Goal: Task Accomplishment & Management: Manage account settings

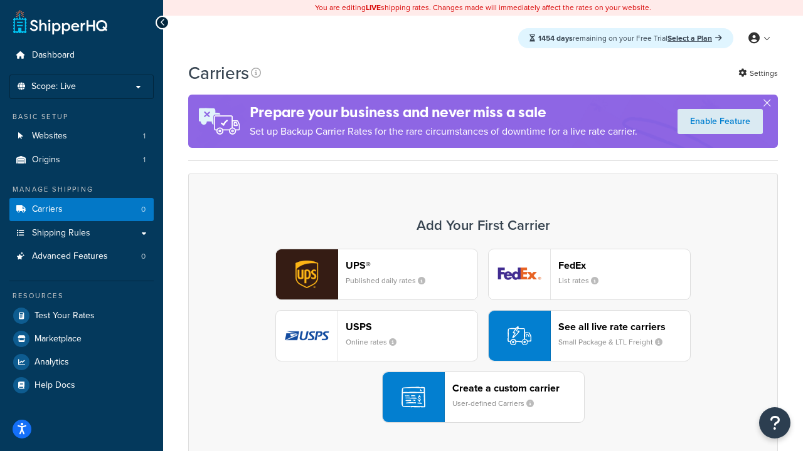
click at [483, 336] on div "UPS® Published daily rates FedEx List rates USPS Online rates See all live rate…" at bounding box center [482, 336] width 563 height 174
click at [624, 265] on header "FedEx" at bounding box center [624, 266] width 132 height 12
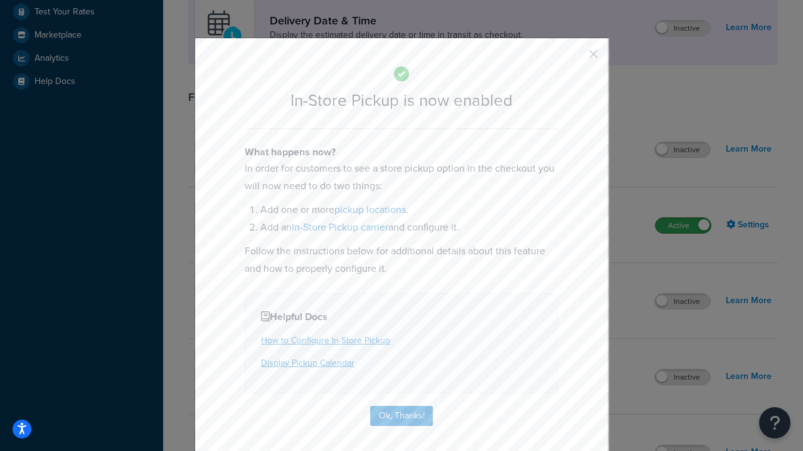
scroll to position [352, 0]
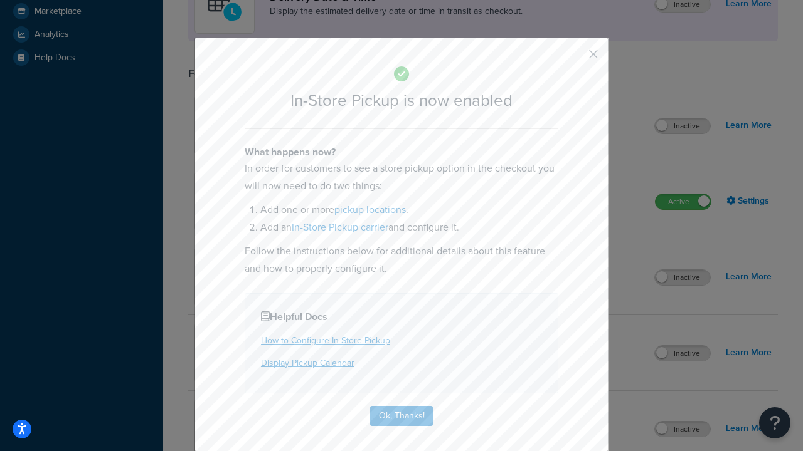
click at [574, 58] on button "button" at bounding box center [574, 58] width 3 height 3
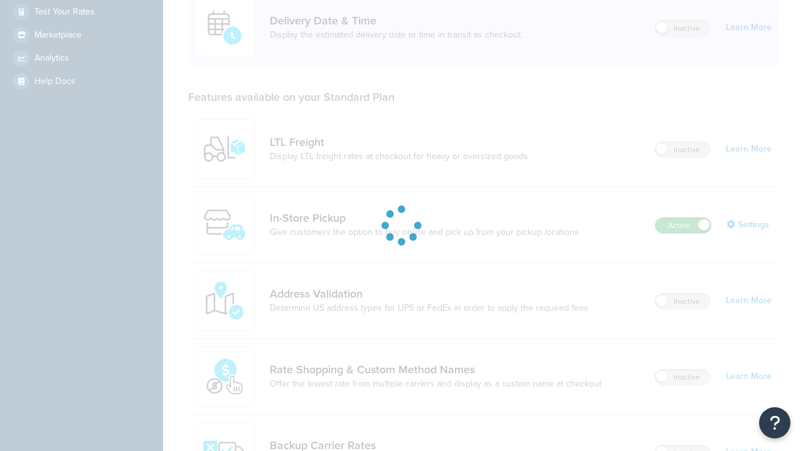
click at [683, 218] on label "Active" at bounding box center [682, 225] width 55 height 15
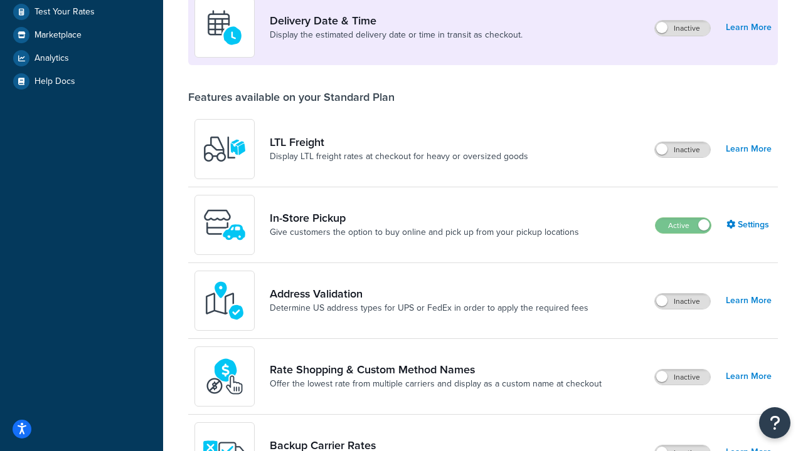
scroll to position [546, 0]
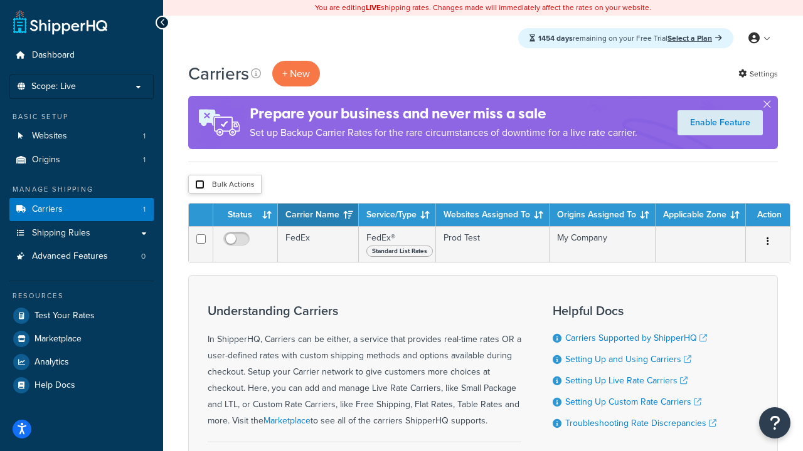
click at [199, 185] on input "checkbox" at bounding box center [199, 184] width 9 height 9
checkbox input "true"
click at [0, 0] on button "Delete" at bounding box center [0, 0] width 0 height 0
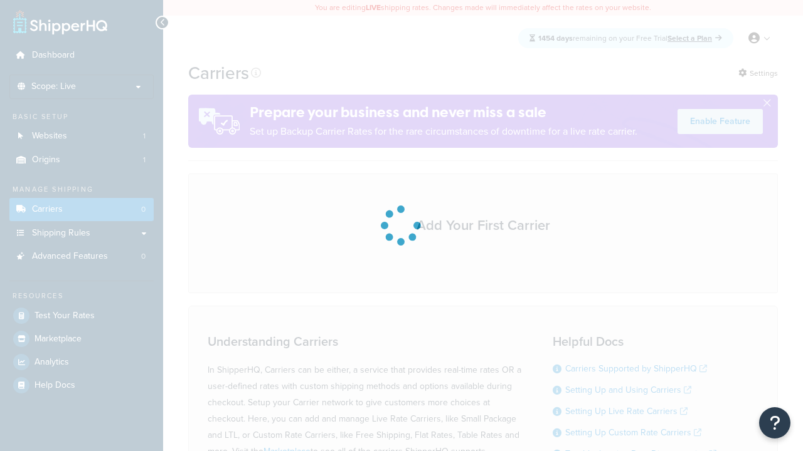
scroll to position [110, 0]
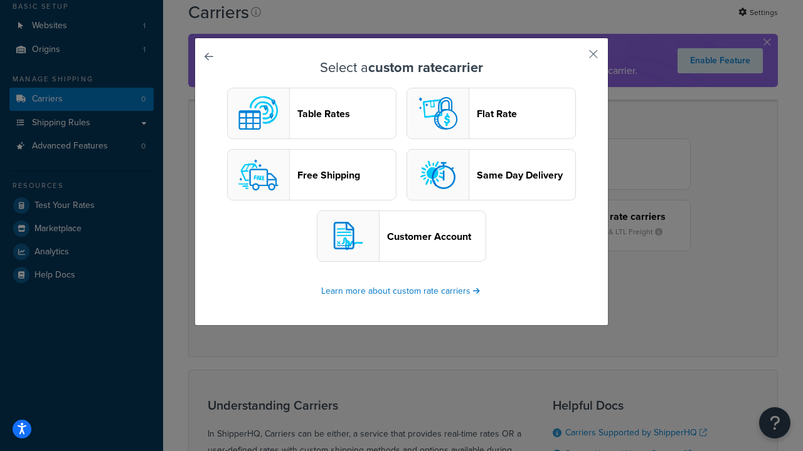
click at [312, 114] on header "Table Rates" at bounding box center [346, 114] width 98 height 12
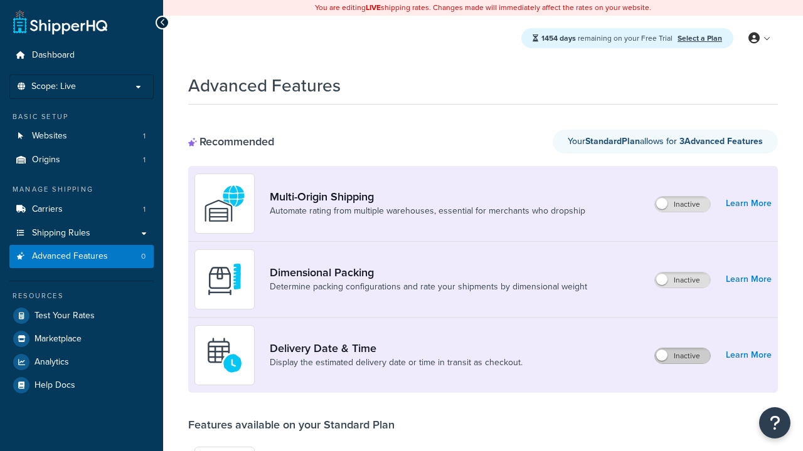
click at [682, 356] on label "Inactive" at bounding box center [682, 356] width 55 height 15
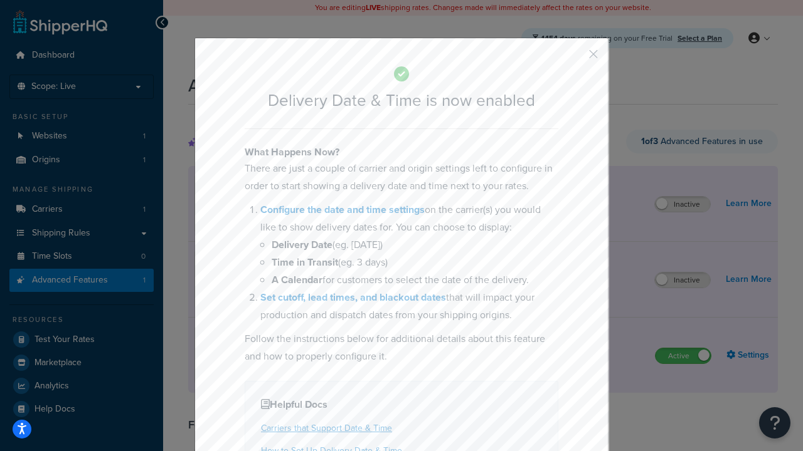
click at [574, 58] on button "button" at bounding box center [574, 58] width 3 height 3
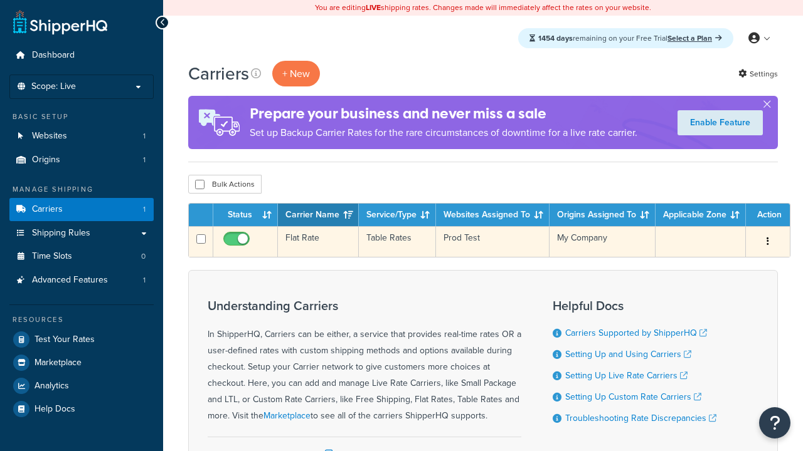
click at [318, 242] on td "Flat Rate" at bounding box center [318, 241] width 81 height 31
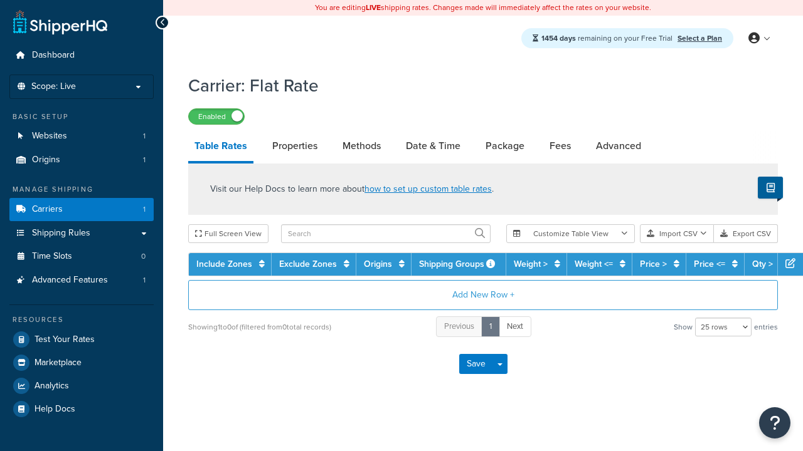
select select "25"
click at [433, 147] on link "Date & Time" at bounding box center [432, 146] width 67 height 30
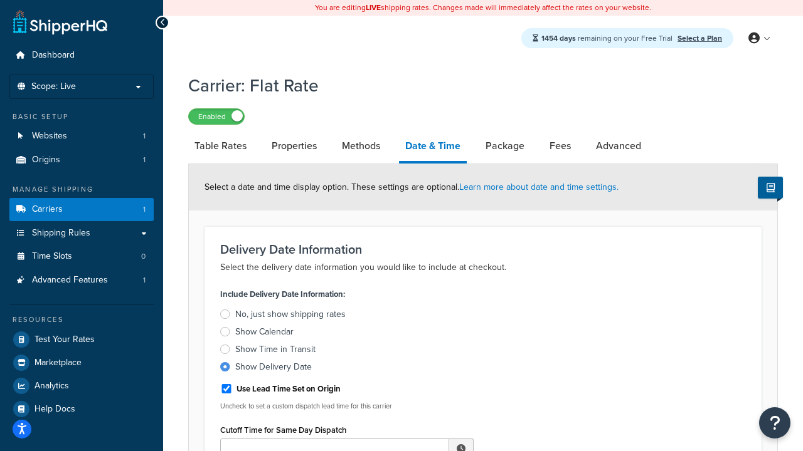
click at [273, 369] on div "Show Delivery Date" at bounding box center [273, 367] width 77 height 13
click at [0, 0] on input "Show Delivery Date" at bounding box center [0, 0] width 0 height 0
type input "11:00 AM"
type input "5"
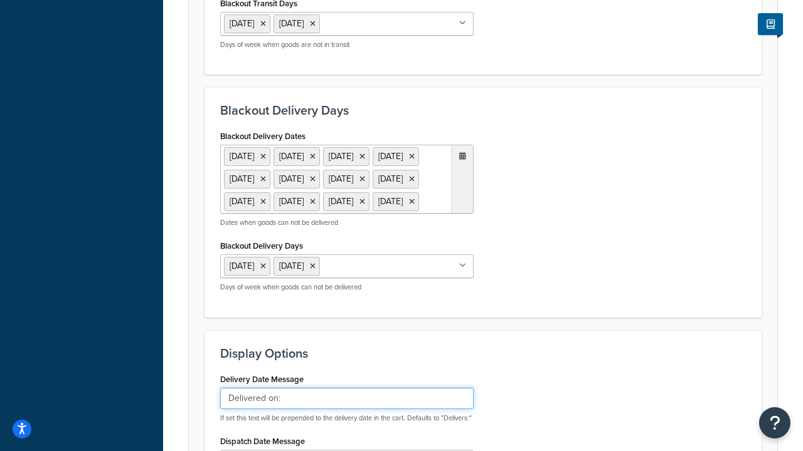
type input "Delivered on:"
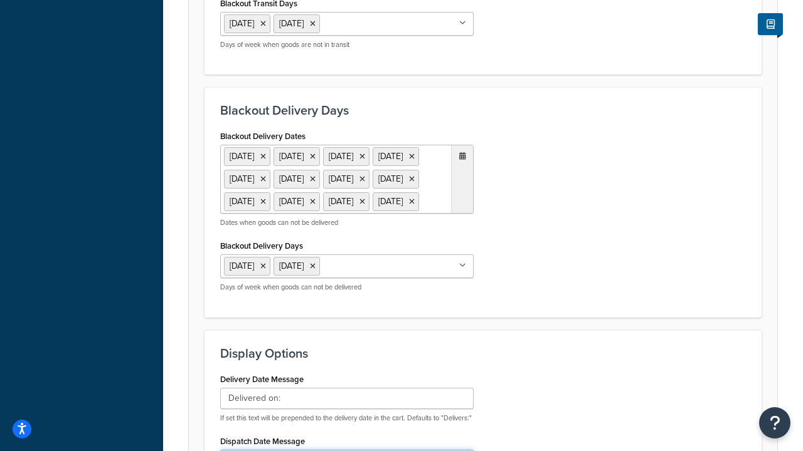
type input "Default Dispatch Message"
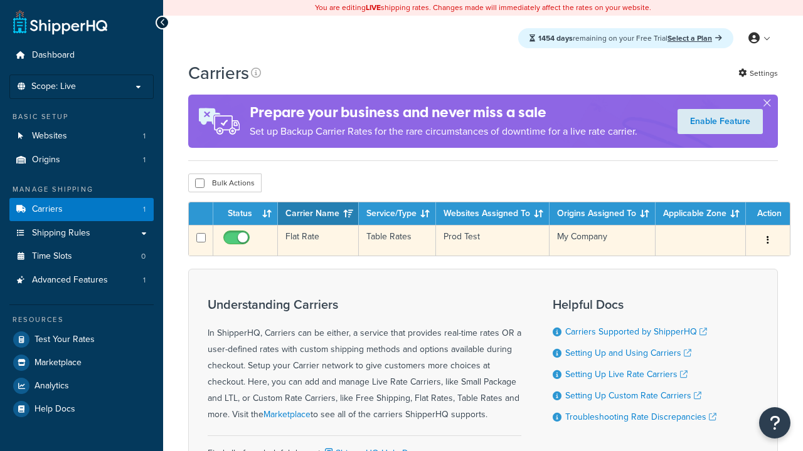
click at [318, 241] on td "Flat Rate" at bounding box center [318, 240] width 81 height 31
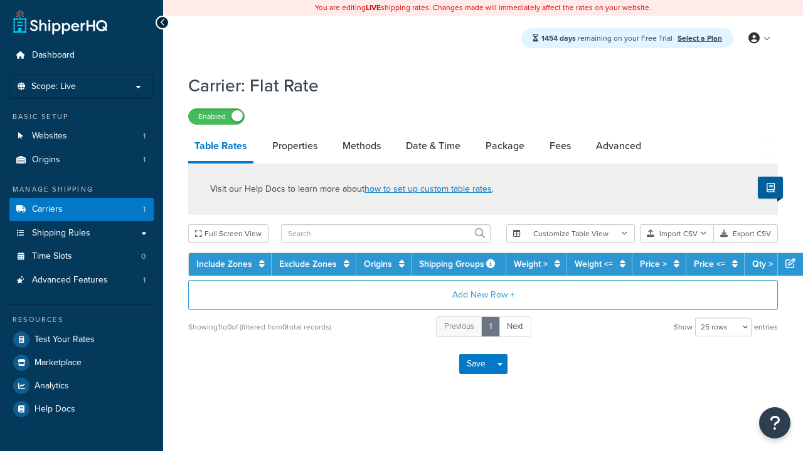
select select "25"
click at [433, 147] on link "Date & Time" at bounding box center [432, 146] width 67 height 30
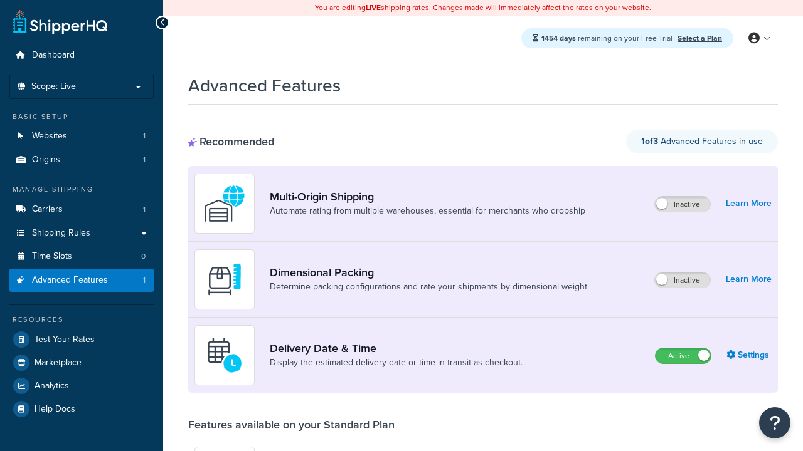
scroll to position [130, 0]
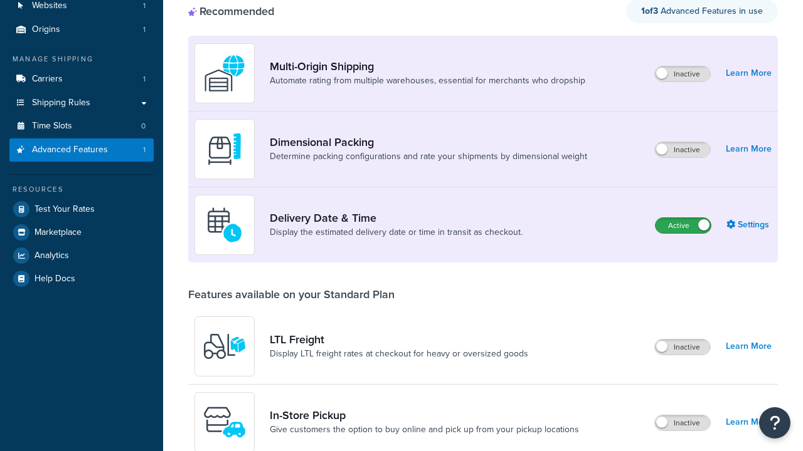
click at [683, 218] on label "Active" at bounding box center [682, 225] width 55 height 15
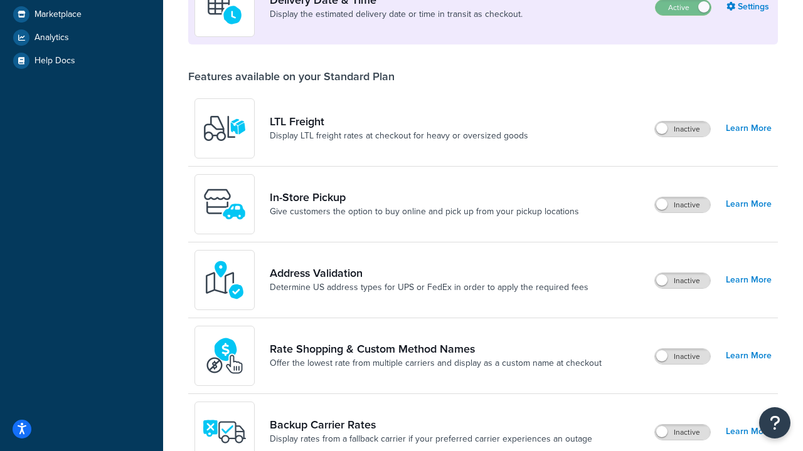
scroll to position [325, 0]
